Goal: Transaction & Acquisition: Purchase product/service

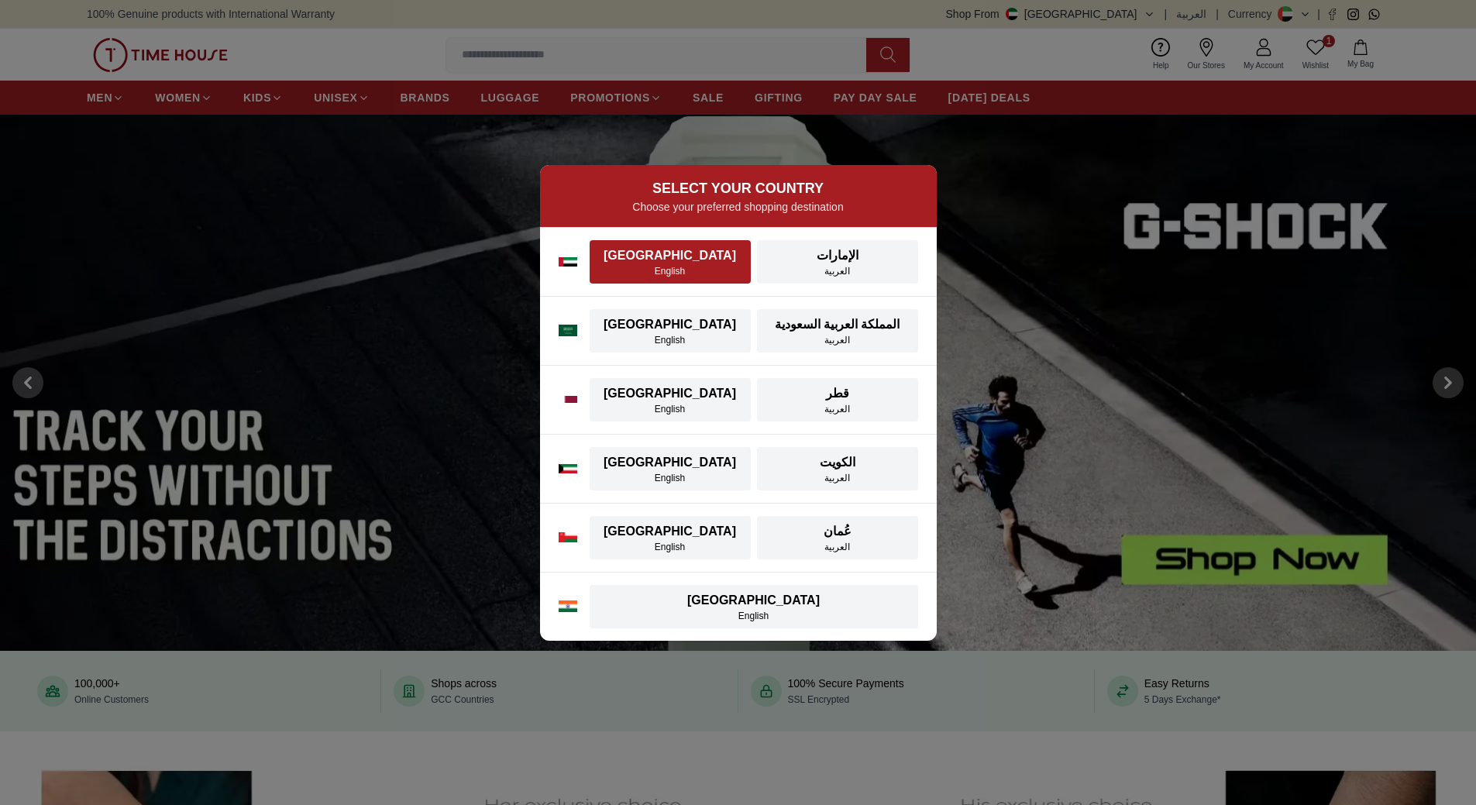
click at [650, 273] on div "English" at bounding box center [670, 271] width 143 height 12
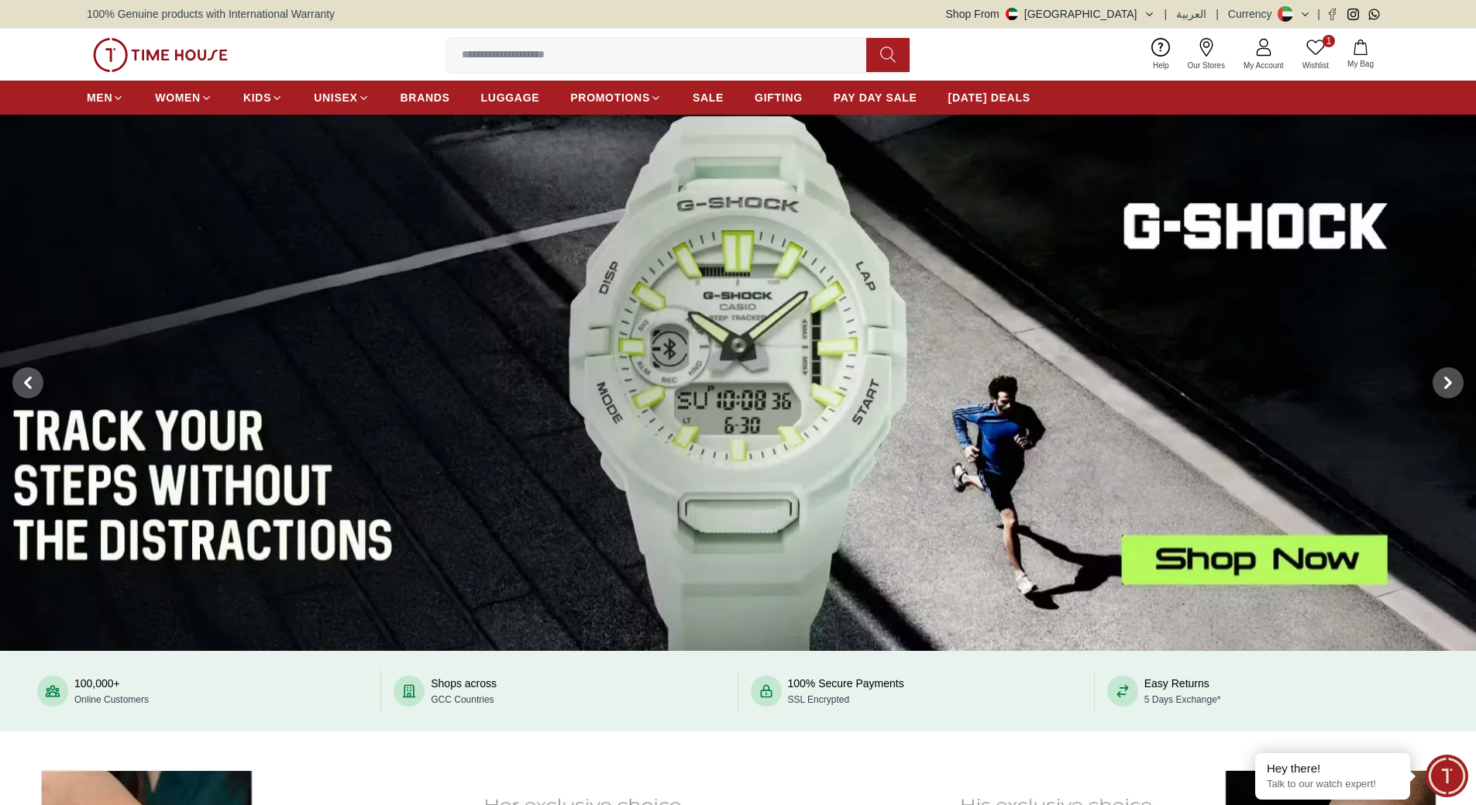
click at [480, 61] on input at bounding box center [662, 55] width 432 height 31
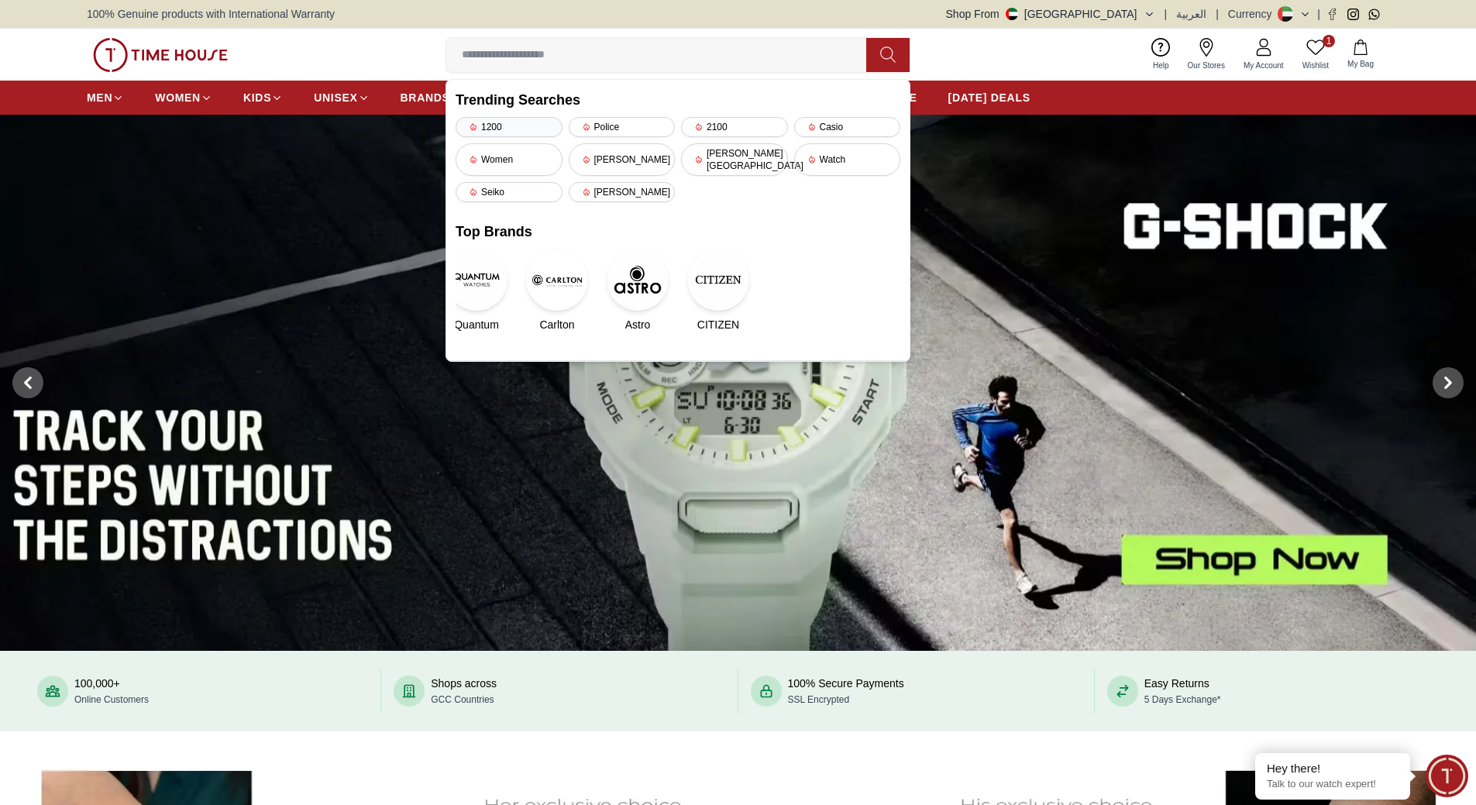
click at [521, 129] on div "1200" at bounding box center [509, 127] width 107 height 20
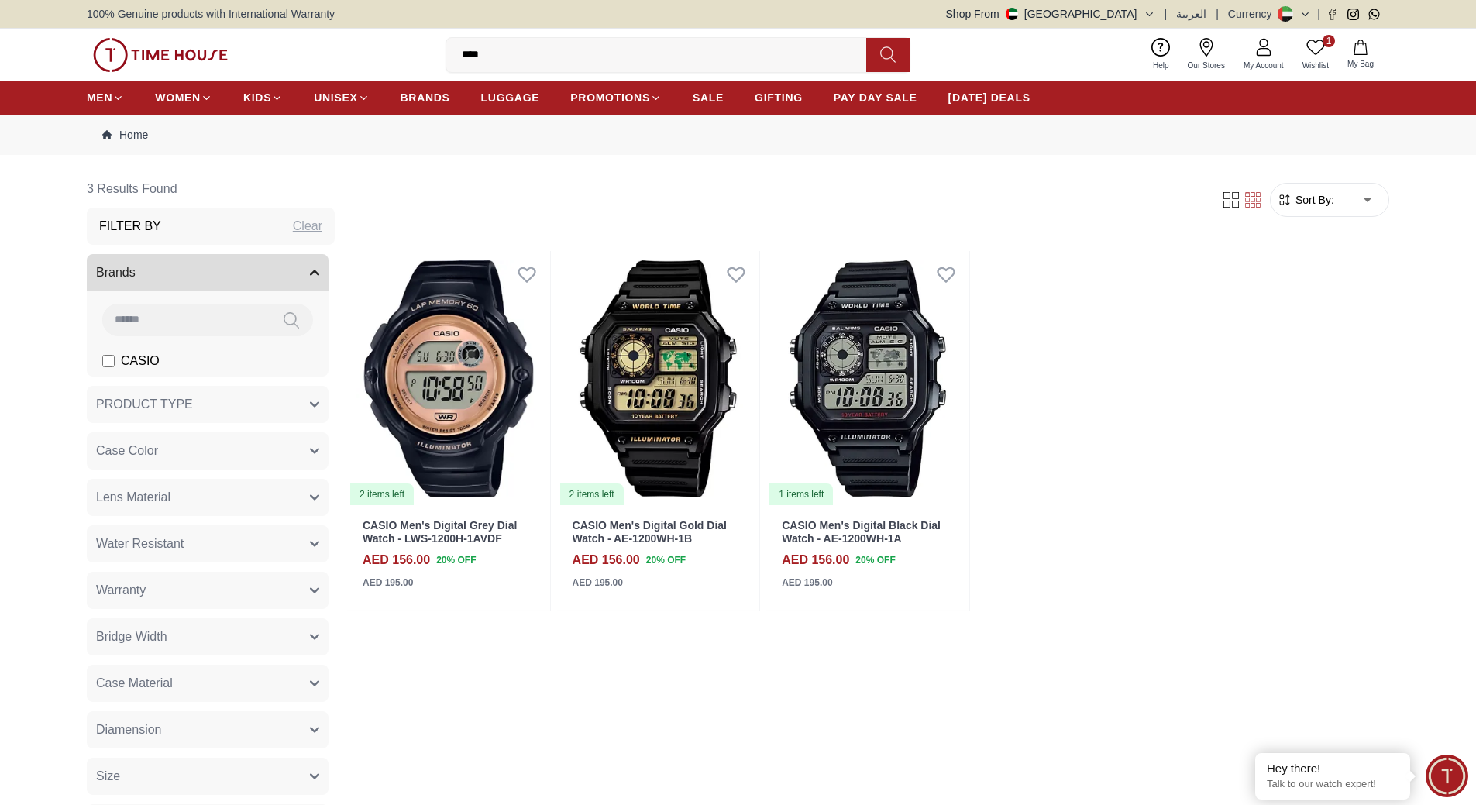
click at [1332, 51] on link "1 Wishlist" at bounding box center [1315, 55] width 45 height 40
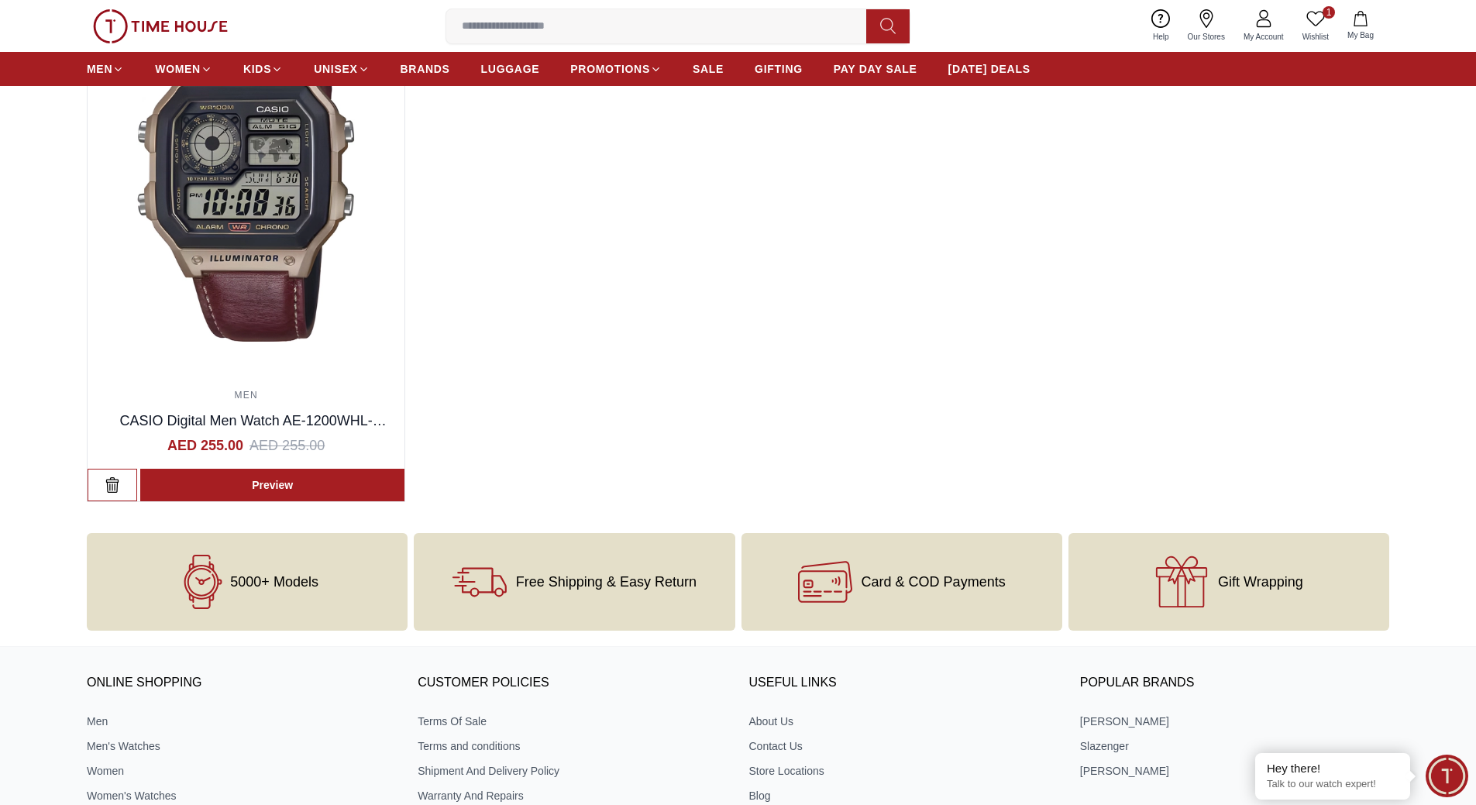
scroll to position [232, 0]
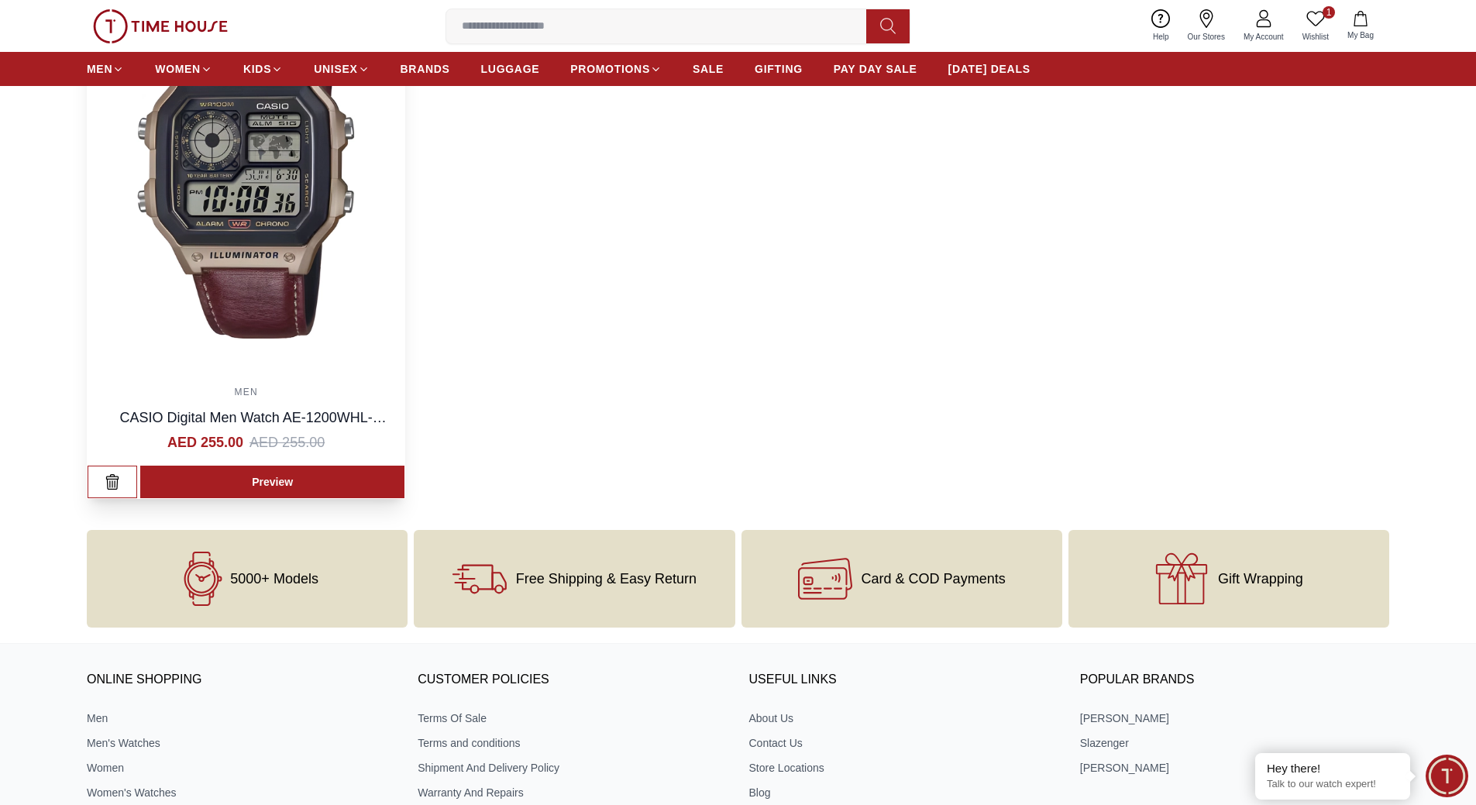
click at [312, 356] on img at bounding box center [246, 174] width 317 height 390
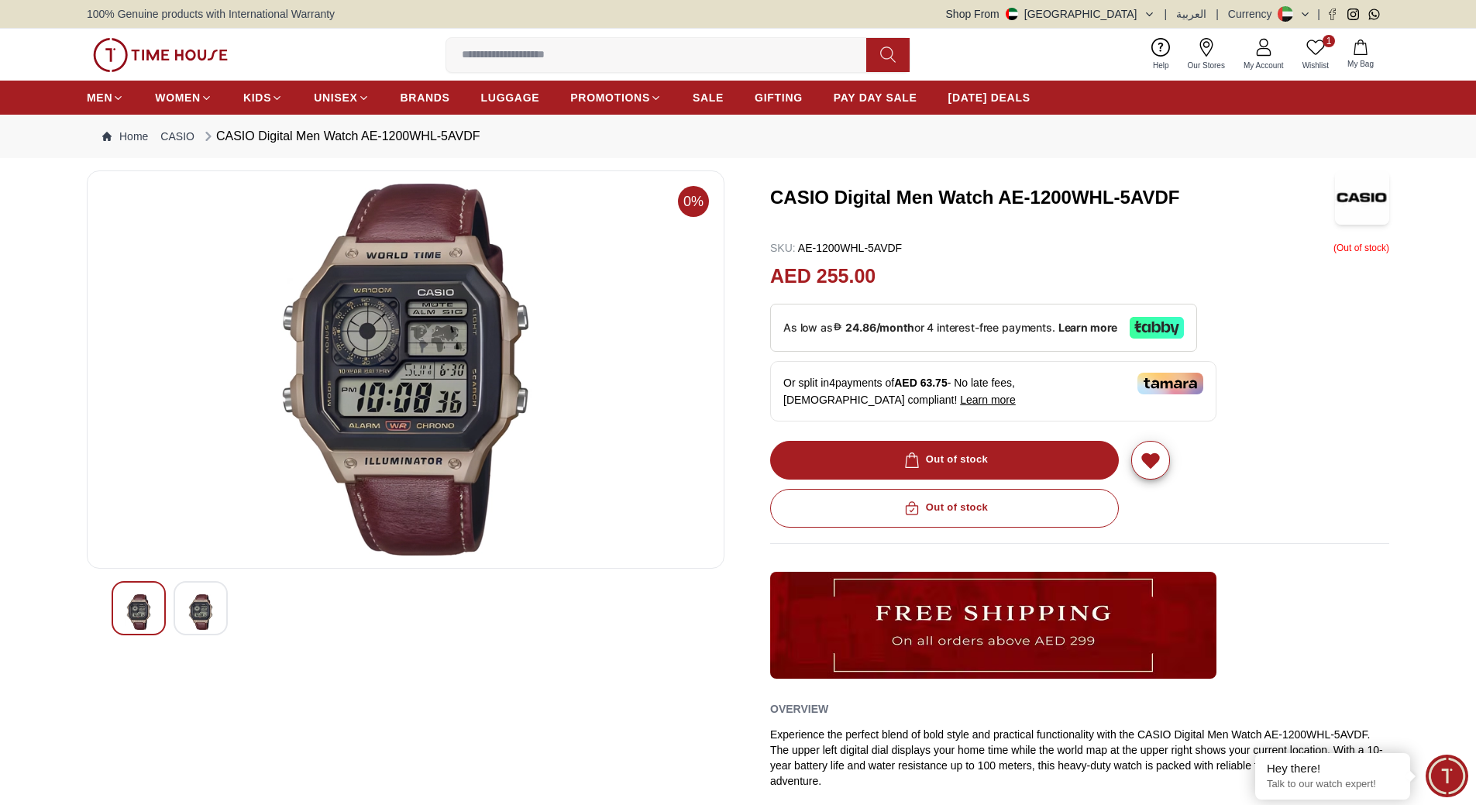
click at [696, 205] on span "0%" at bounding box center [693, 201] width 31 height 31
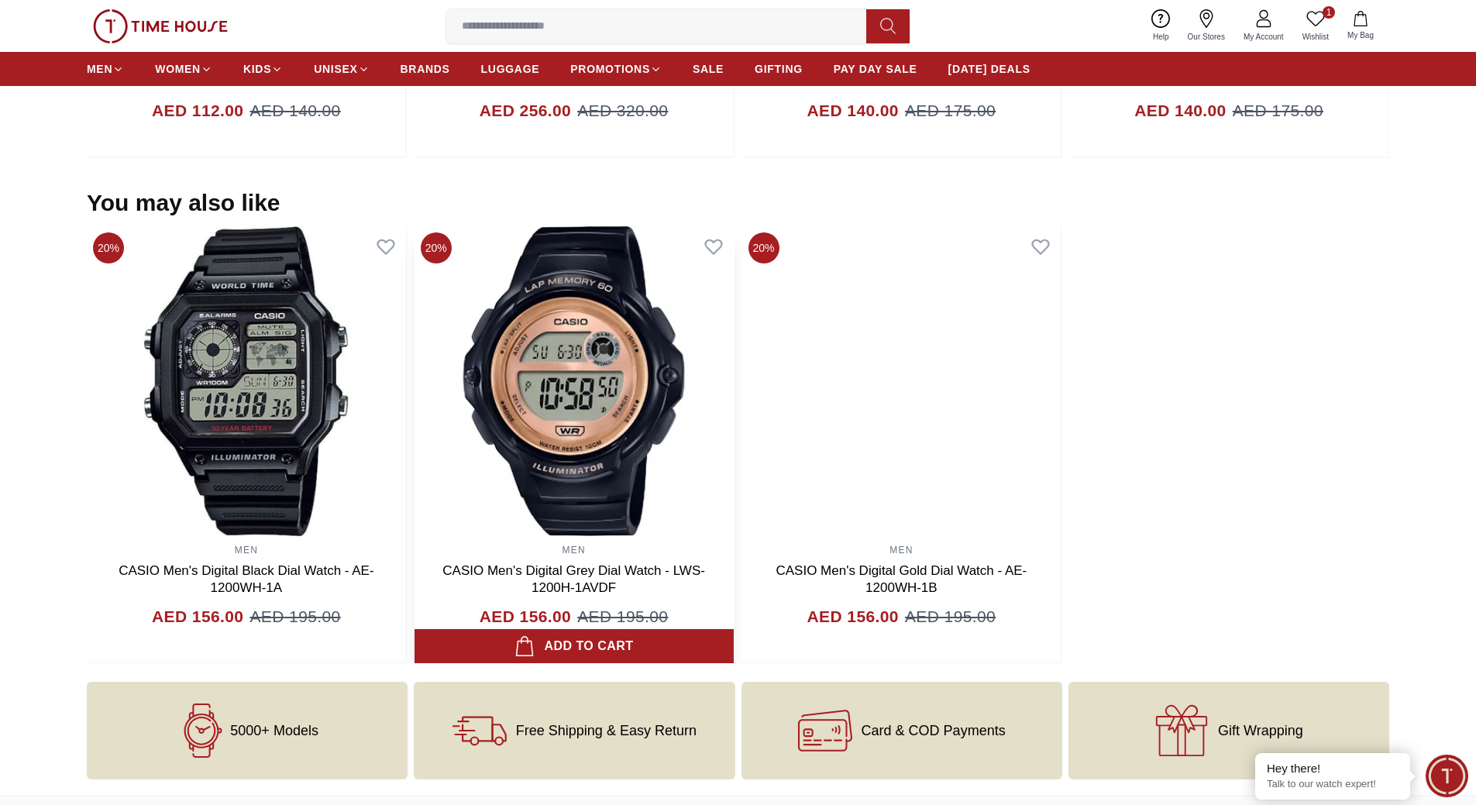
scroll to position [1395, 0]
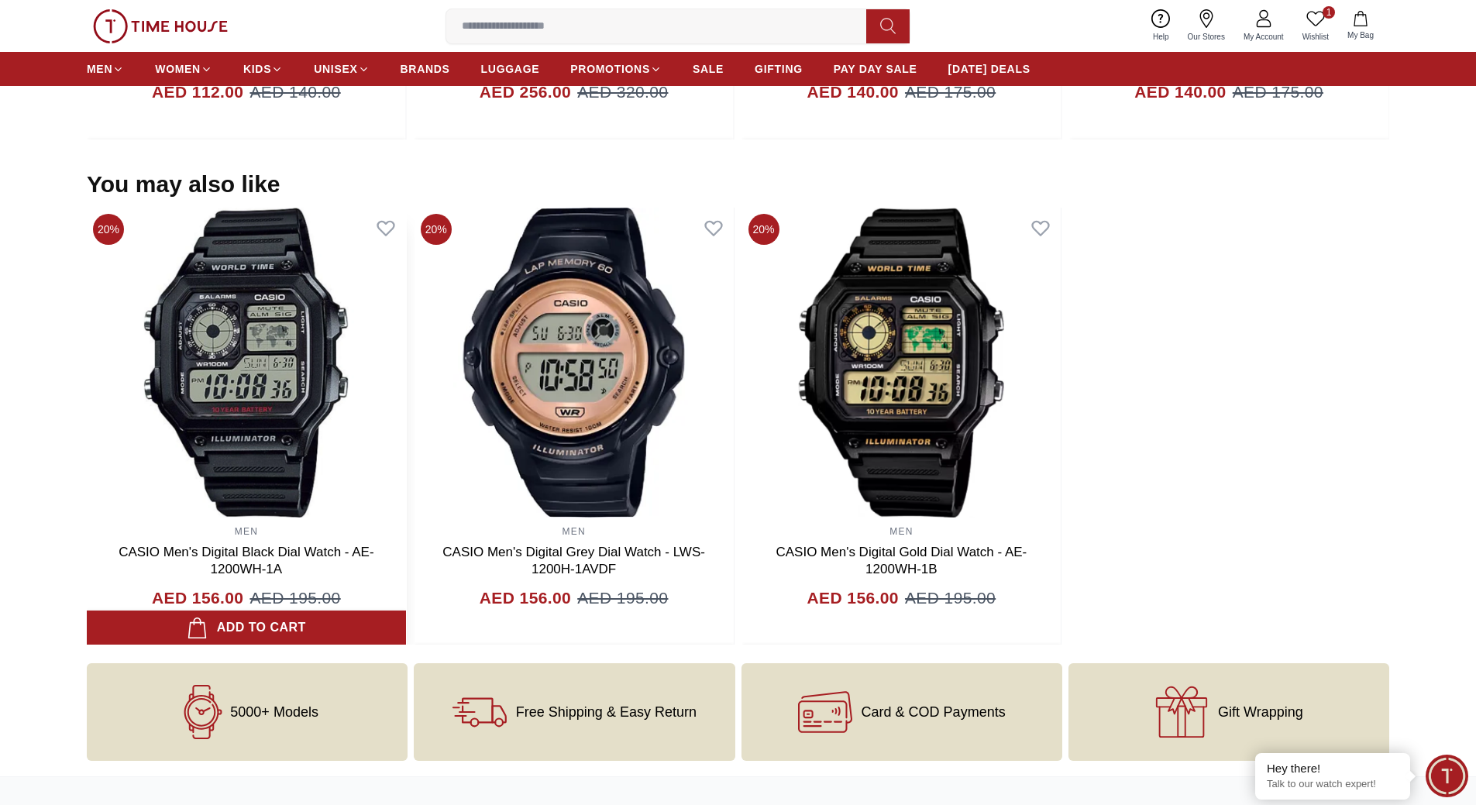
click at [247, 495] on img at bounding box center [246, 363] width 319 height 310
